Goal: Information Seeking & Learning: Learn about a topic

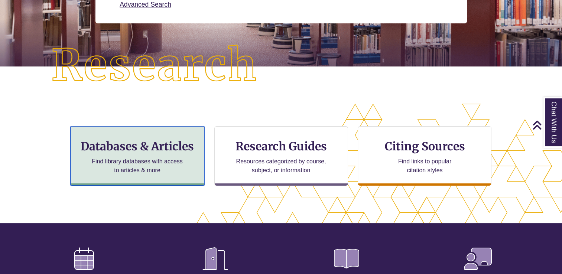
click at [153, 157] on p "Find library databases with access to articles & more" at bounding box center [137, 166] width 97 height 18
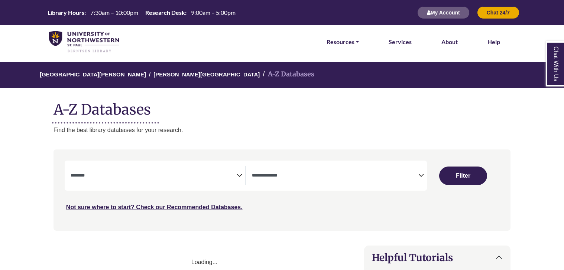
select select "Database Subject Filter"
select select "Database Types Filter"
select select "Database Subject Filter"
select select "Database Types Filter"
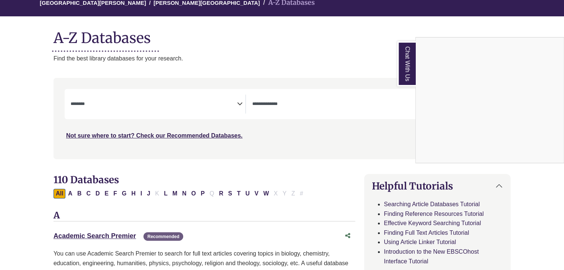
scroll to position [63, 0]
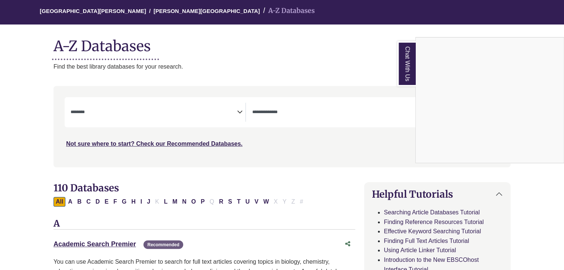
click at [543, 12] on div "Chat With Us" at bounding box center [282, 135] width 564 height 270
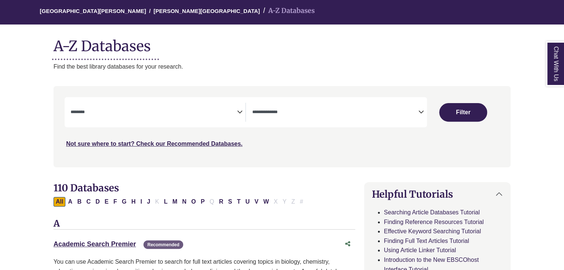
click at [543, 12] on ol "University of Northwestern - St. Paul Berntsen Library A-Z Databases" at bounding box center [282, 12] width 594 height 26
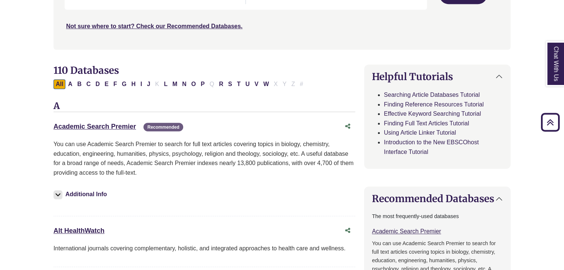
scroll to position [177, 0]
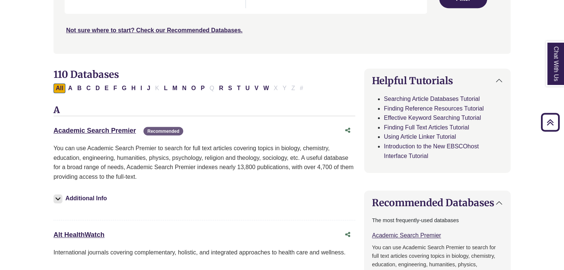
drag, startPoint x: 562, startPoint y: 20, endPoint x: 333, endPoint y: 68, distance: 233.9
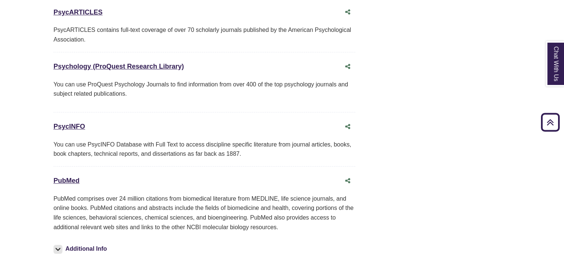
scroll to position [5785, 0]
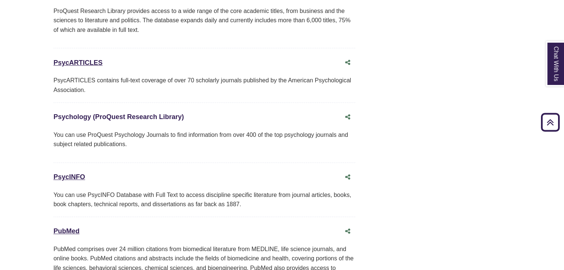
click at [152, 113] on link "Psychology (ProQuest Research Library) This link opens in a new window" at bounding box center [118, 116] width 130 height 7
